Goal: Task Accomplishment & Management: Use online tool/utility

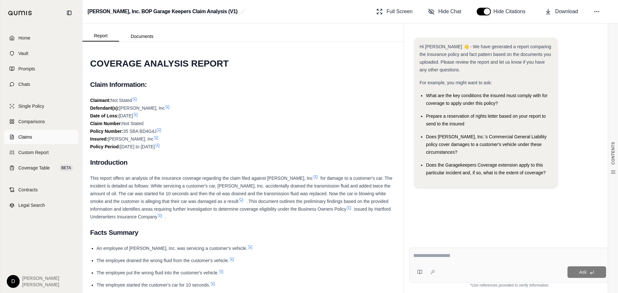
click at [23, 136] on span "Claims" at bounding box center [25, 137] width 14 height 6
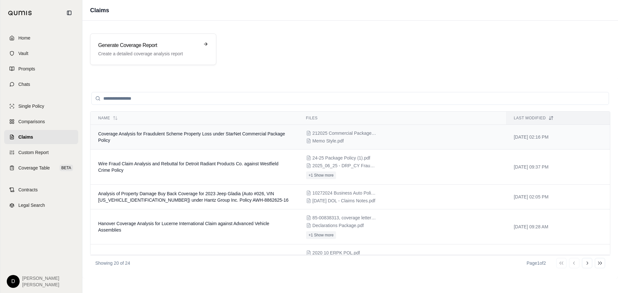
click at [219, 139] on td "Coverage Analysis for Fraudulent Scheme Property Loss under StarNet Commercial …" at bounding box center [194, 137] width 208 height 25
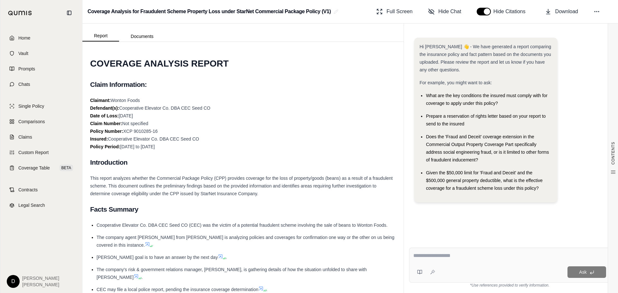
click at [604, 11] on div "Full Screen Hide Chat Hide Citations Download" at bounding box center [493, 11] width 239 height 13
click at [597, 14] on icon at bounding box center [597, 11] width 6 height 6
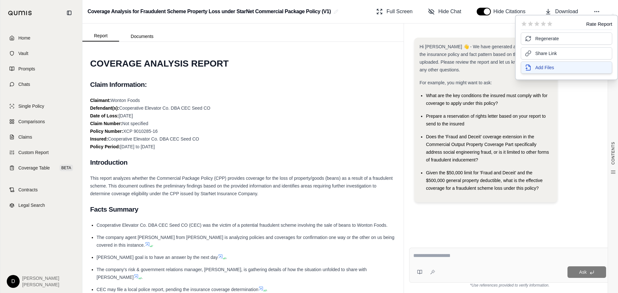
click at [541, 69] on span "Add Files" at bounding box center [544, 67] width 19 height 6
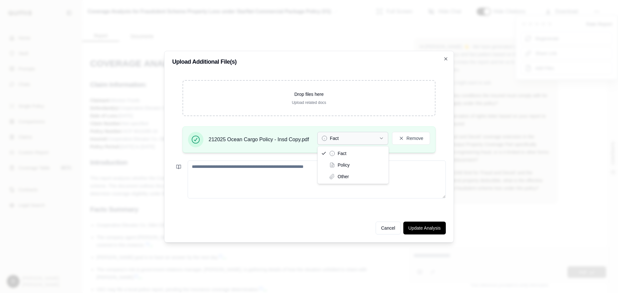
click at [360, 137] on button "Fact" at bounding box center [352, 138] width 71 height 13
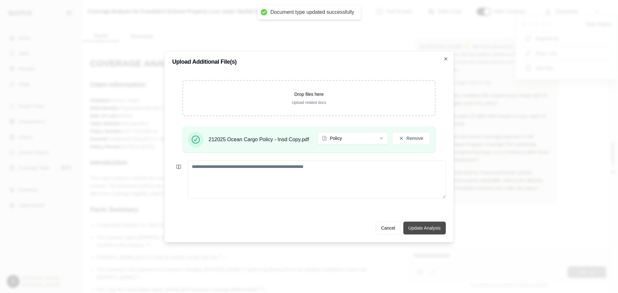
click at [419, 227] on button "Update Analysis" at bounding box center [424, 228] width 42 height 13
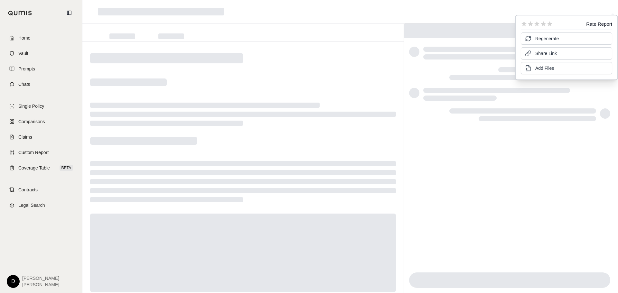
click at [346, 77] on div at bounding box center [242, 177] width 321 height 270
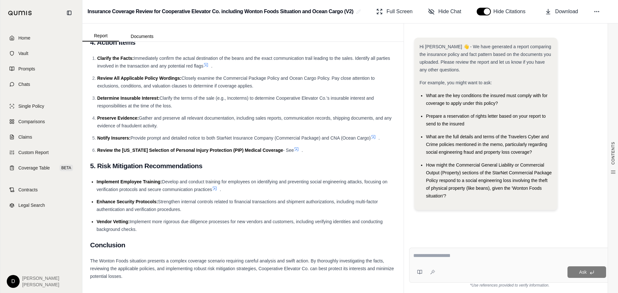
scroll to position [1002, 0]
click at [448, 256] on textarea at bounding box center [509, 256] width 193 height 8
type textarea "**********"
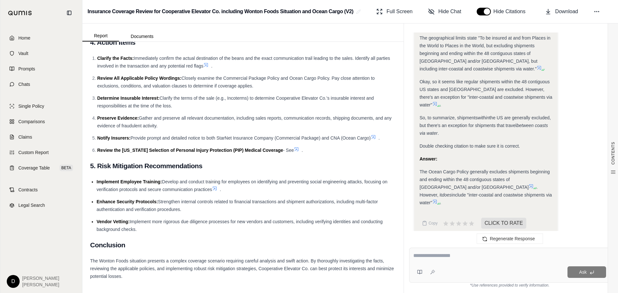
click at [478, 256] on textarea at bounding box center [509, 256] width 193 height 8
type textarea "**********"
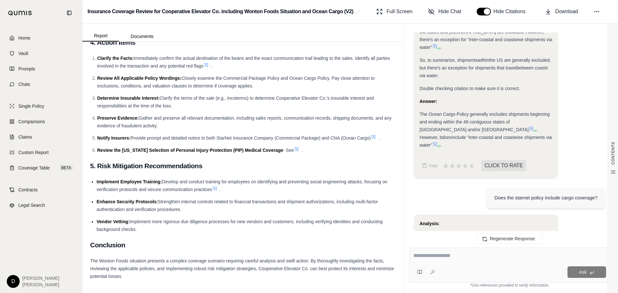
scroll to position [376, 0]
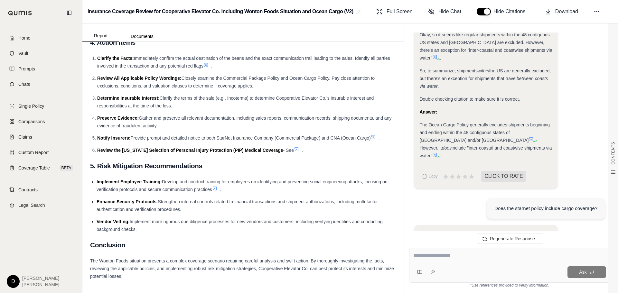
click at [529, 139] on icon at bounding box center [531, 139] width 5 height 5
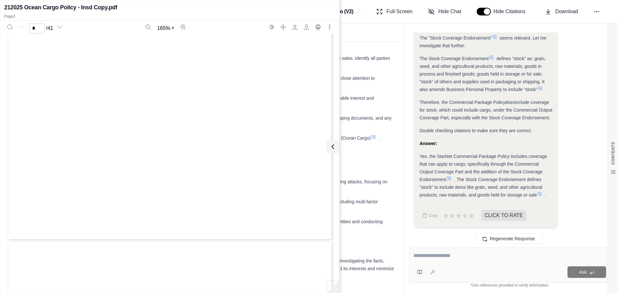
type input "*"
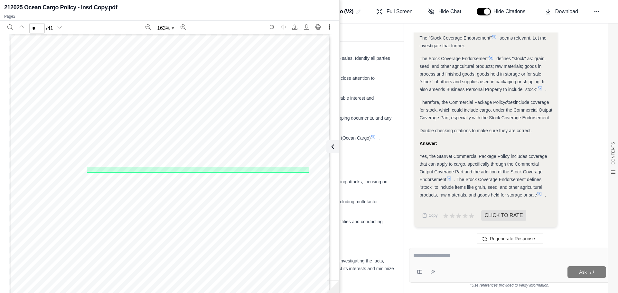
scroll to position [415, 0]
